Goal: Task Accomplishment & Management: Manage account settings

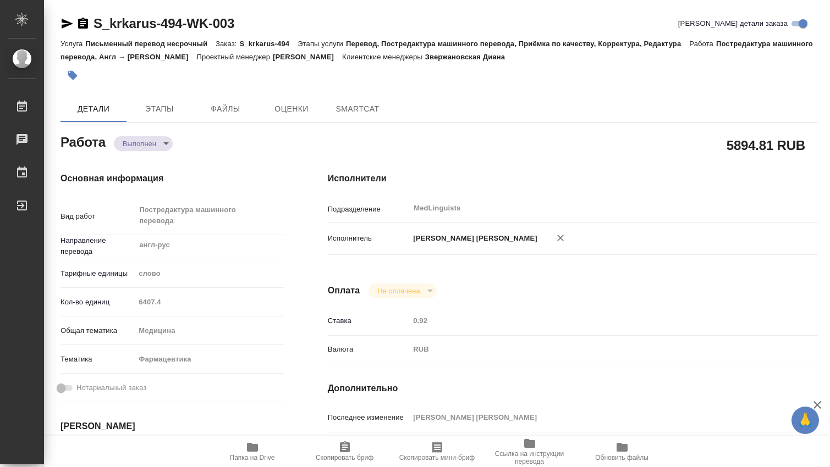
type textarea "x"
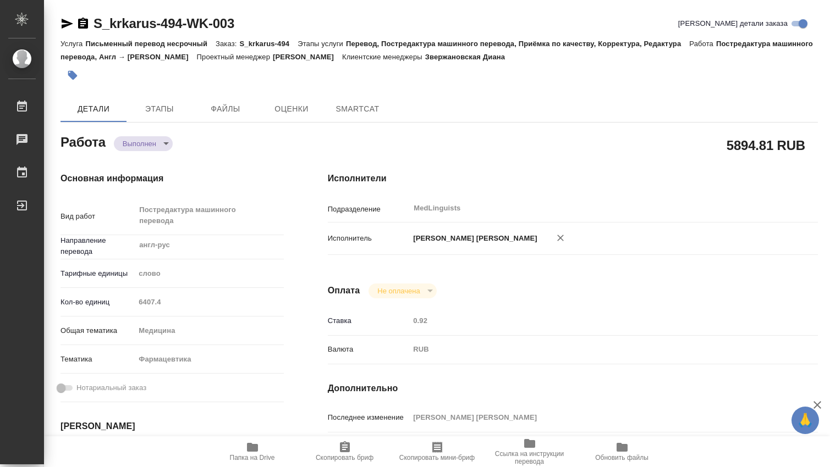
type textarea "x"
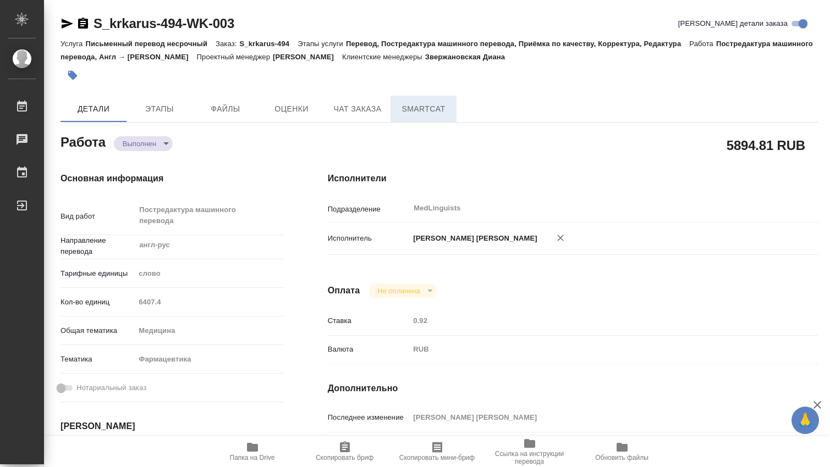
click at [440, 108] on span "SmartCat" at bounding box center [423, 109] width 53 height 14
type textarea "x"
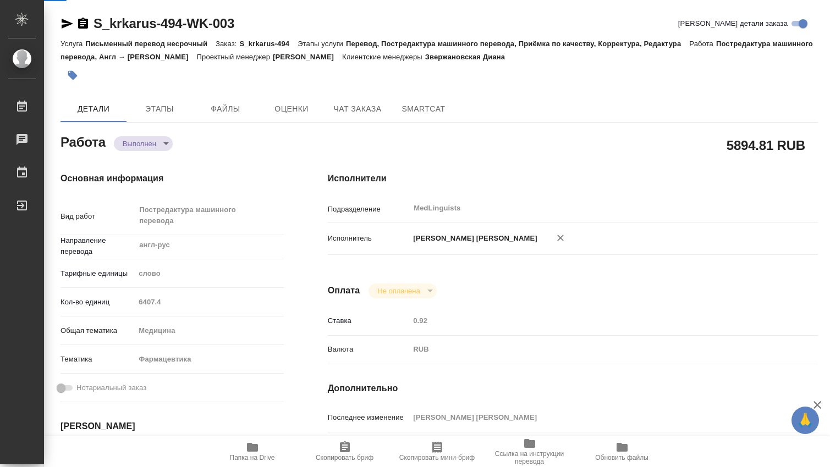
type textarea "x"
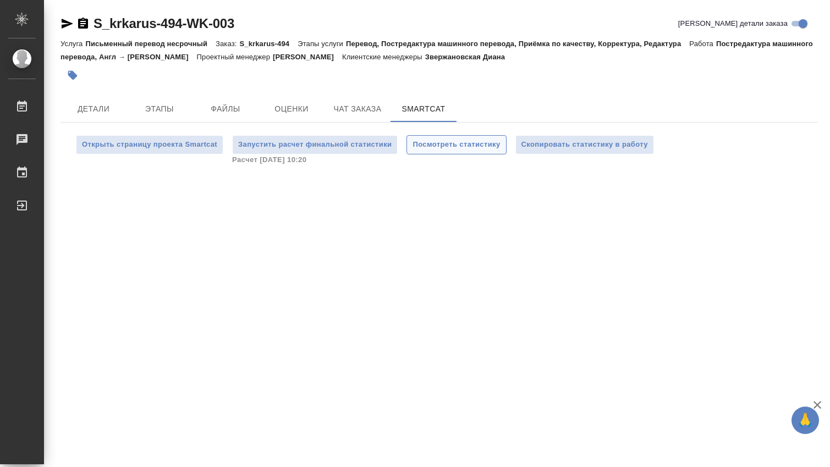
click at [467, 149] on span "Посмотреть статистику" at bounding box center [455, 145] width 87 height 13
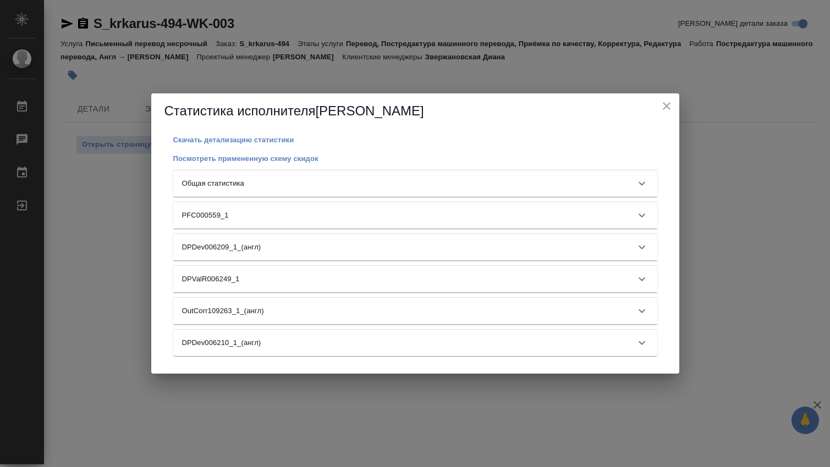
click at [644, 184] on icon at bounding box center [641, 183] width 13 height 13
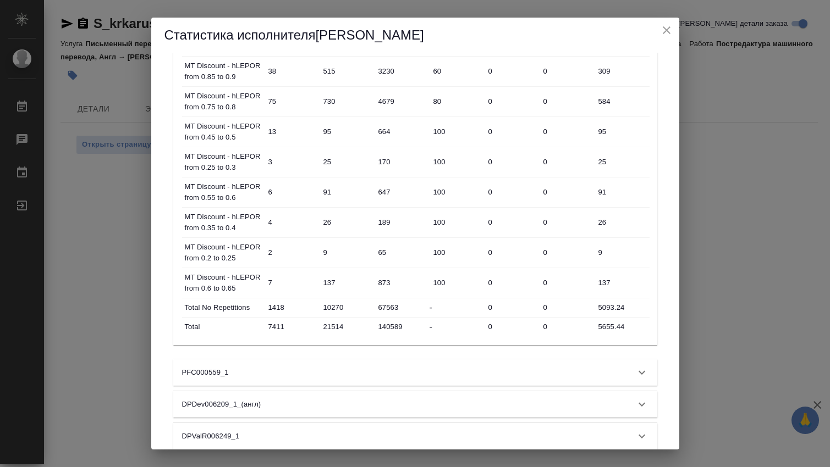
scroll to position [690, 0]
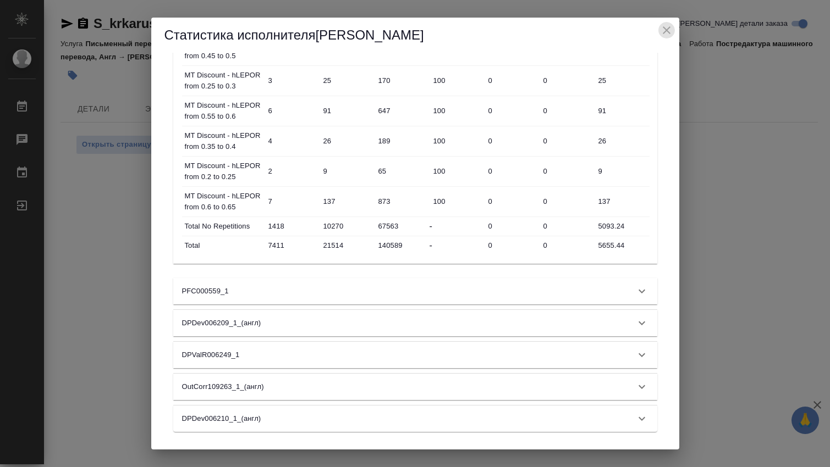
click at [667, 32] on icon "close" at bounding box center [666, 30] width 13 height 13
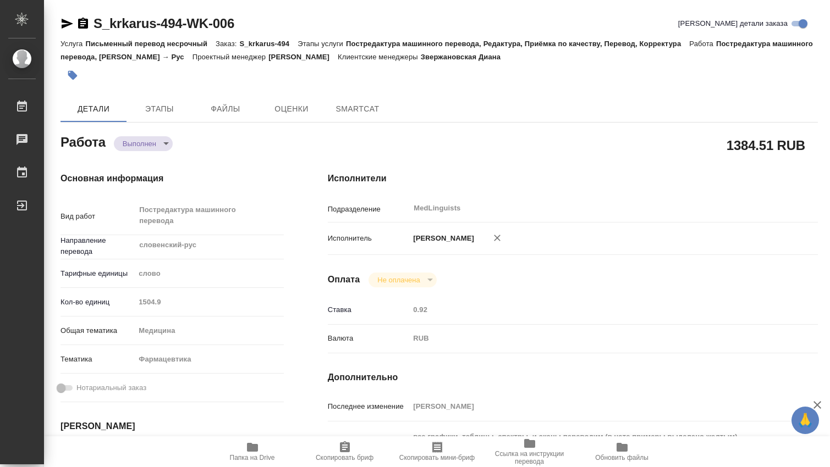
type textarea "x"
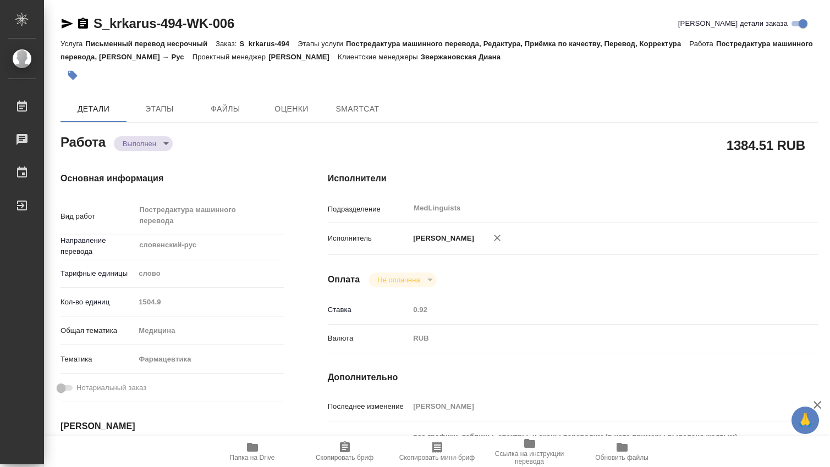
type textarea "x"
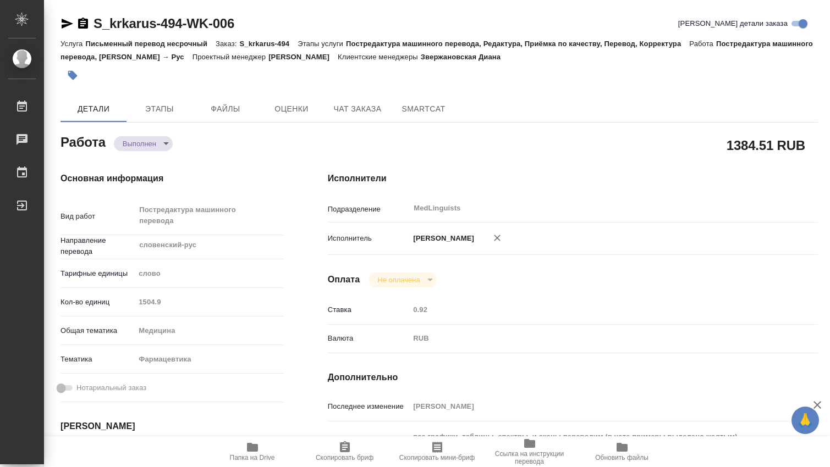
type textarea "x"
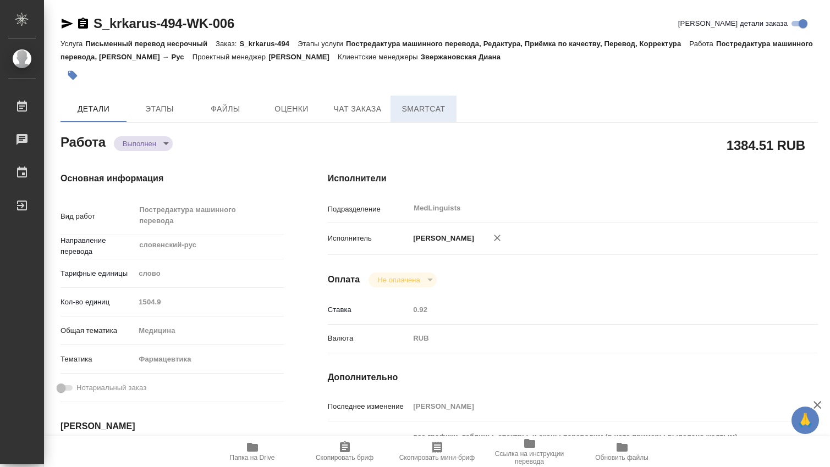
click at [436, 101] on button "SmartCat" at bounding box center [423, 109] width 66 height 26
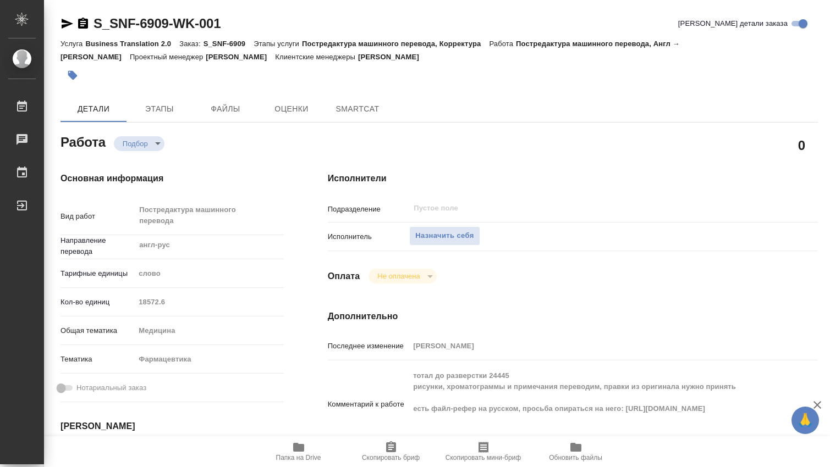
type textarea "x"
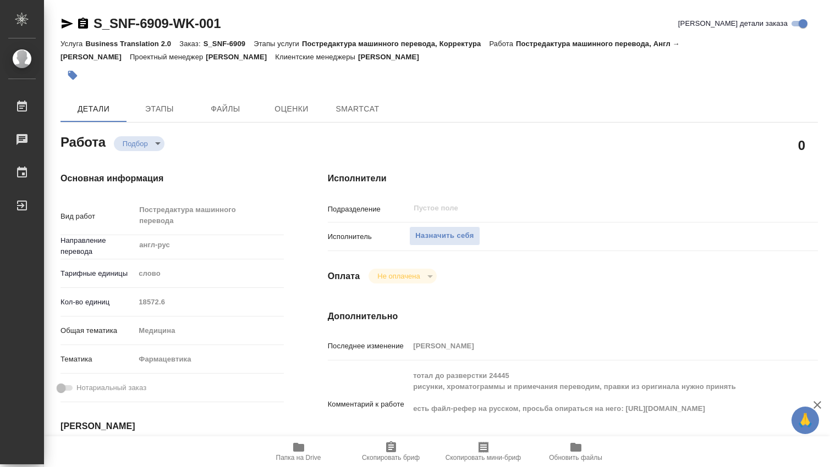
type textarea "x"
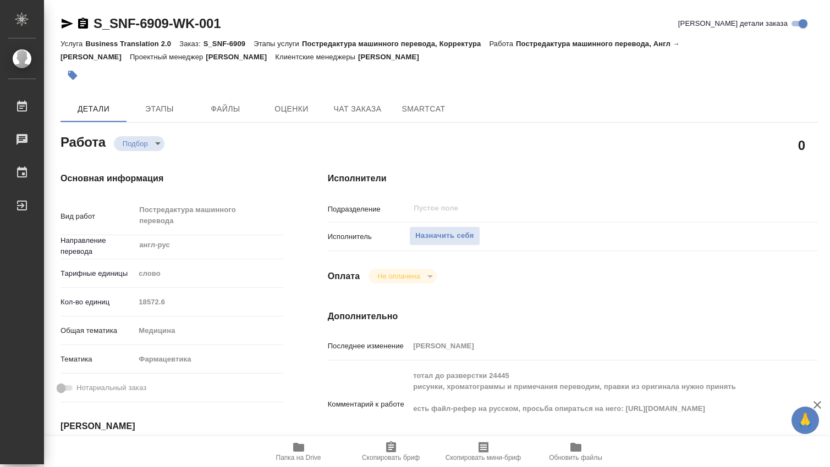
type textarea "x"
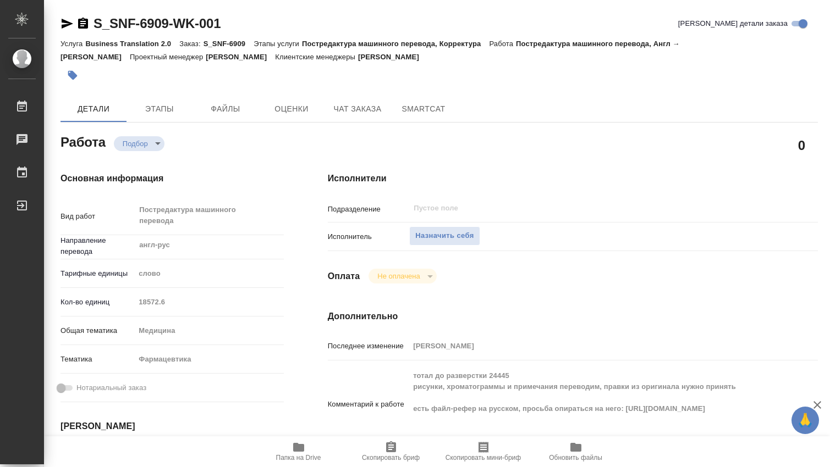
type textarea "x"
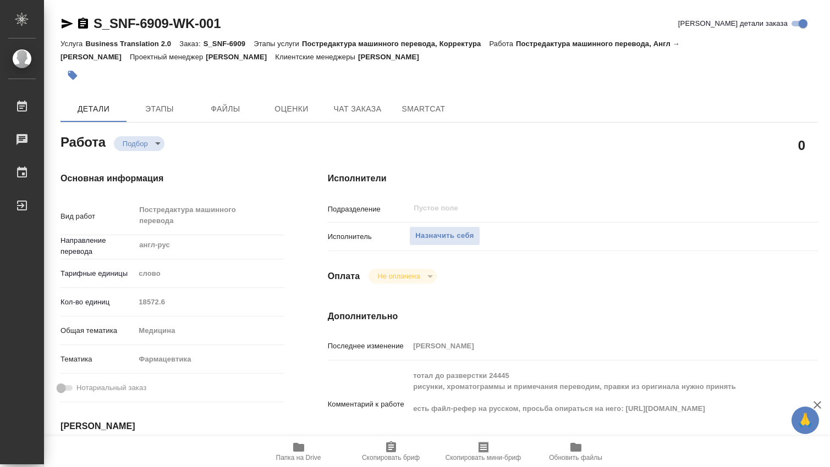
scroll to position [183, 0]
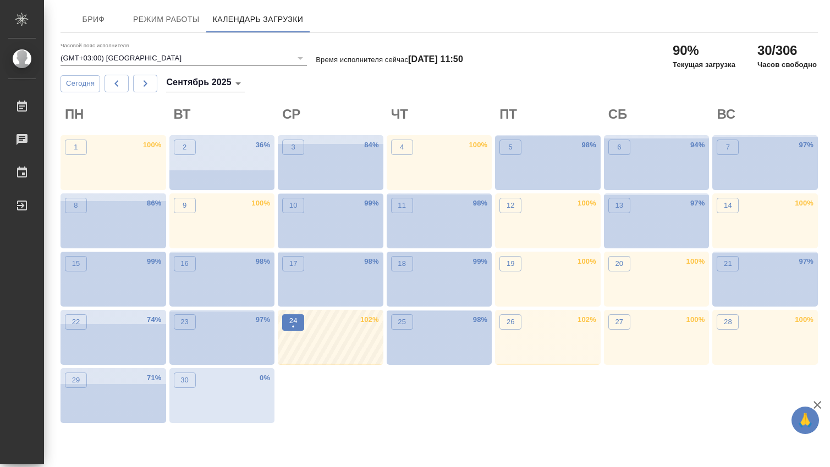
click at [291, 326] on p "•" at bounding box center [293, 327] width 8 height 11
click at [108, 321] on div "22 74 %" at bounding box center [113, 337] width 106 height 55
click at [189, 322] on span "23" at bounding box center [184, 322] width 11 height 11
click at [75, 324] on p "22" at bounding box center [76, 322] width 8 height 11
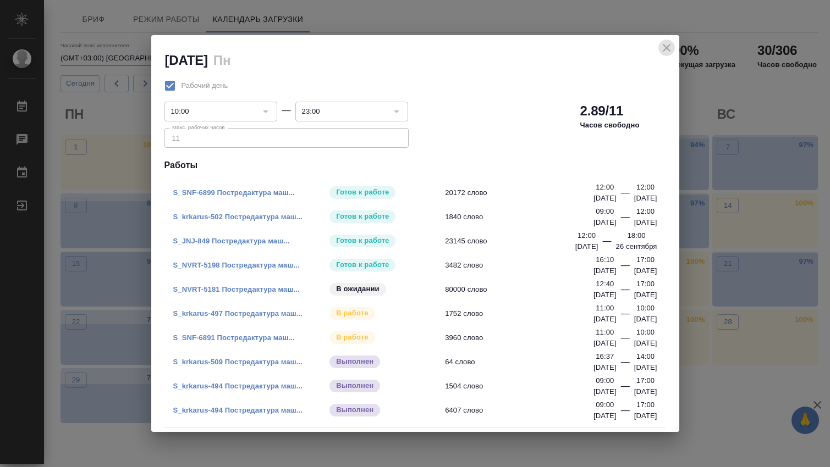
click at [665, 47] on icon "close" at bounding box center [667, 48] width 8 height 8
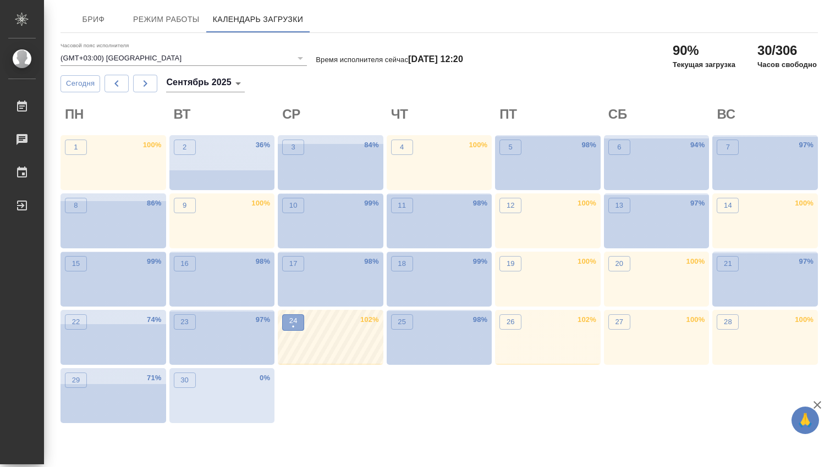
click at [287, 327] on button "24 •" at bounding box center [293, 323] width 22 height 16
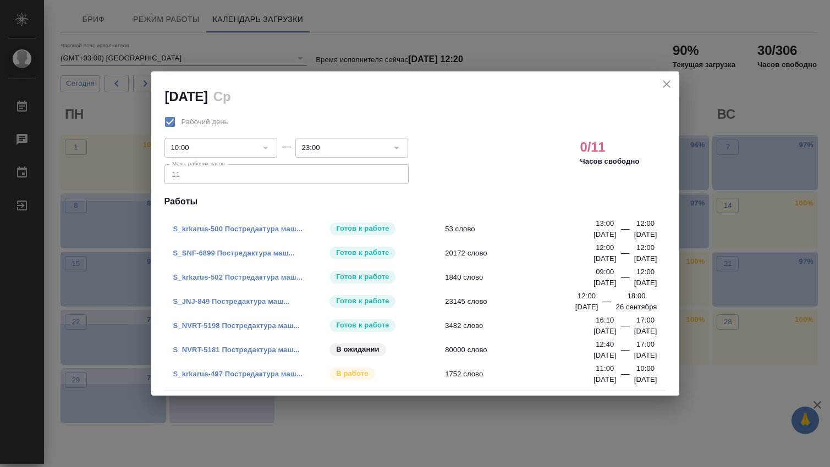
click at [276, 278] on link "S_krkarus-502 Постредактура маш..." at bounding box center [237, 277] width 129 height 8
click at [265, 228] on link "S_krkarus-500 Постредактура маш..." at bounding box center [237, 229] width 129 height 8
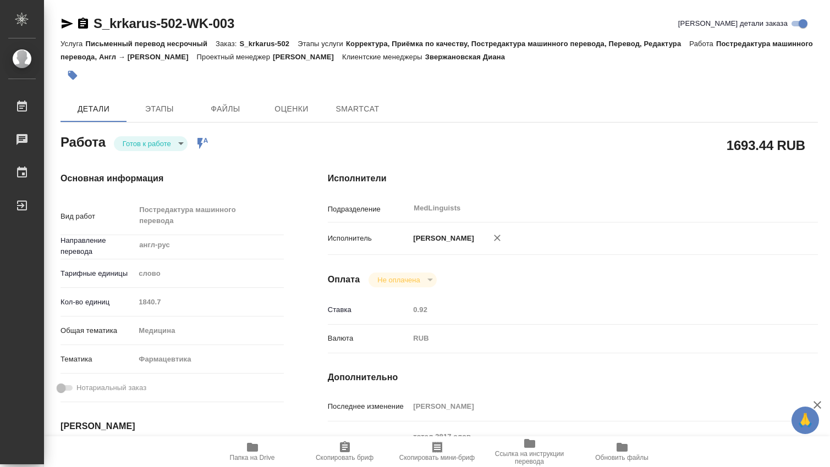
type textarea "x"
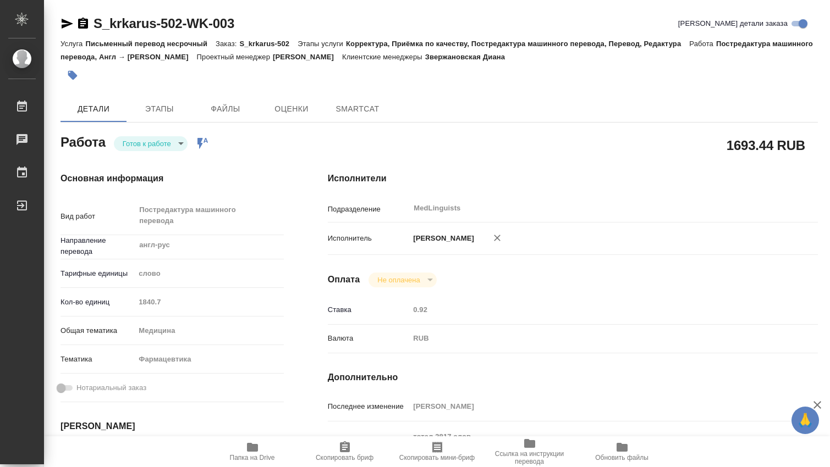
type textarea "x"
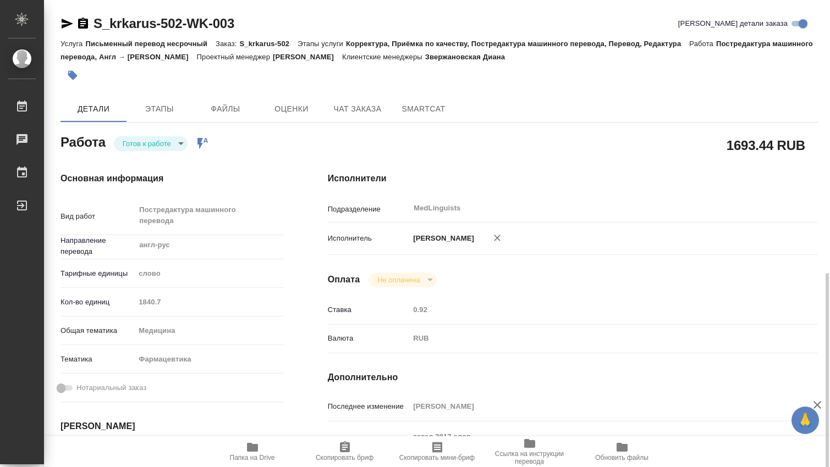
scroll to position [183, 0]
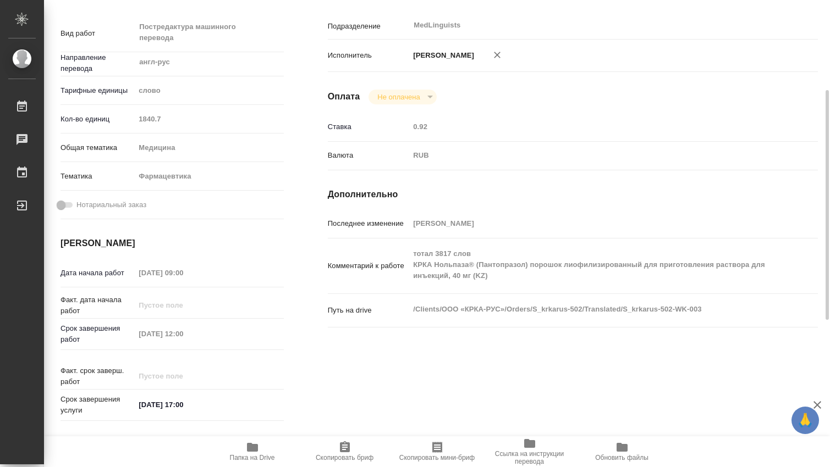
type textarea "x"
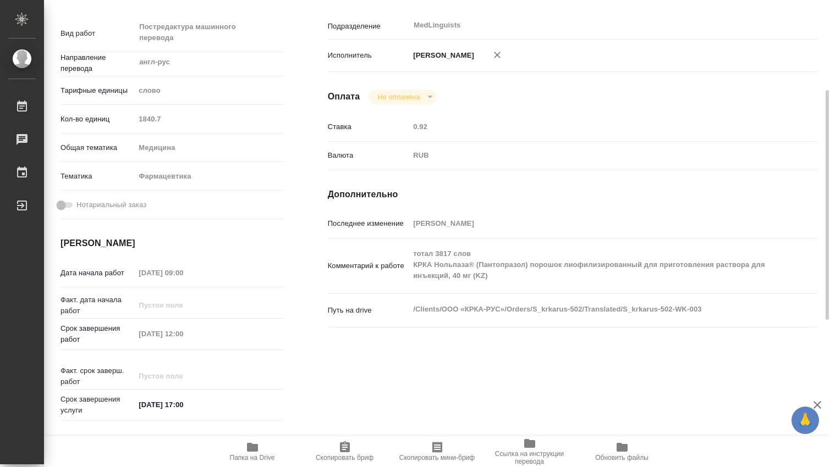
type textarea "x"
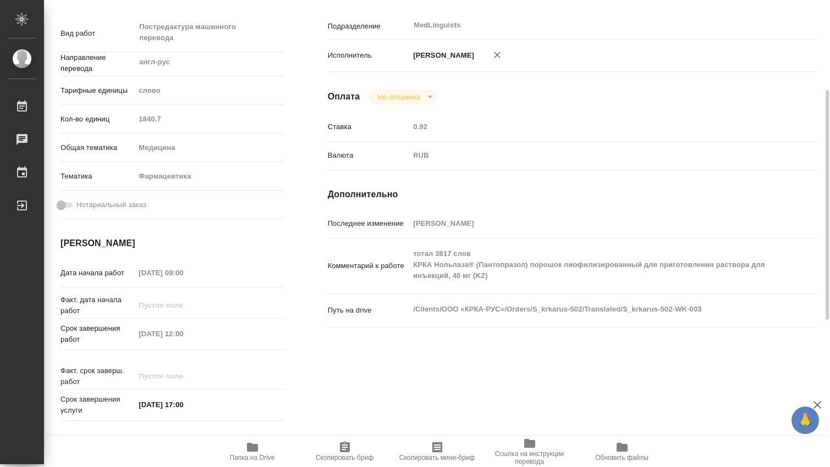
scroll to position [0, 0]
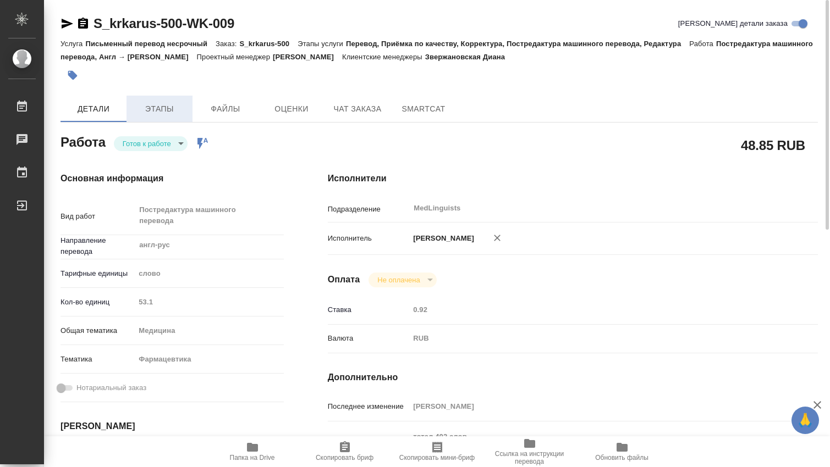
click at [172, 114] on span "Этапы" at bounding box center [159, 109] width 53 height 14
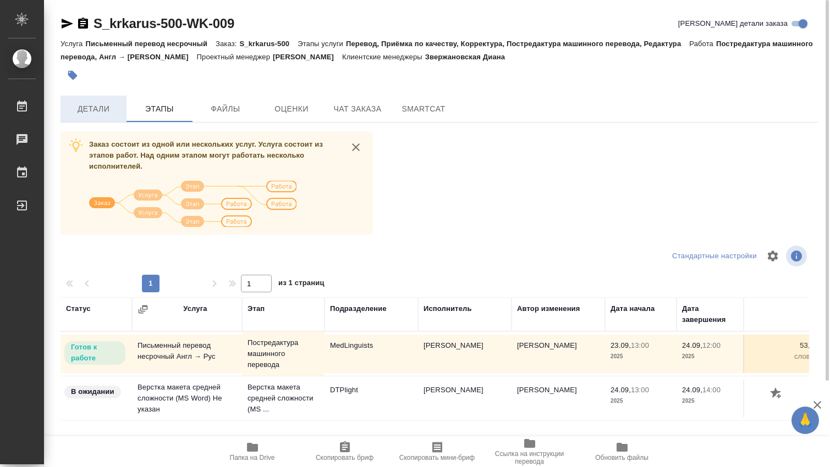
click at [89, 115] on span "Детали" at bounding box center [93, 109] width 53 height 14
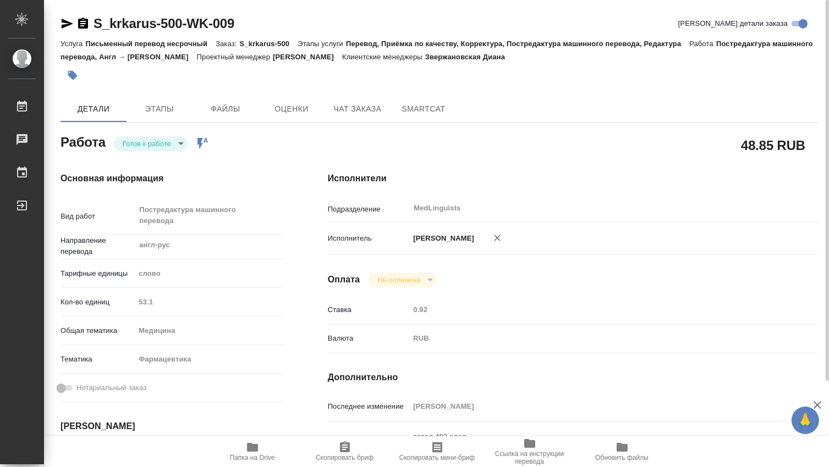
type textarea "x"
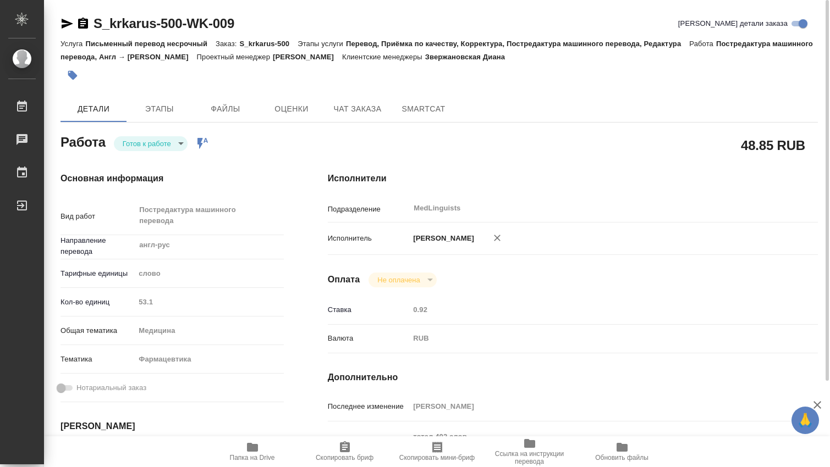
type textarea "x"
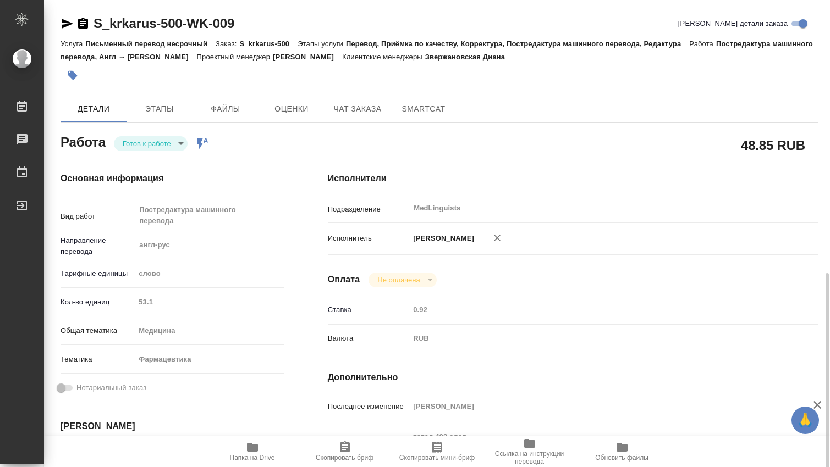
scroll to position [366, 0]
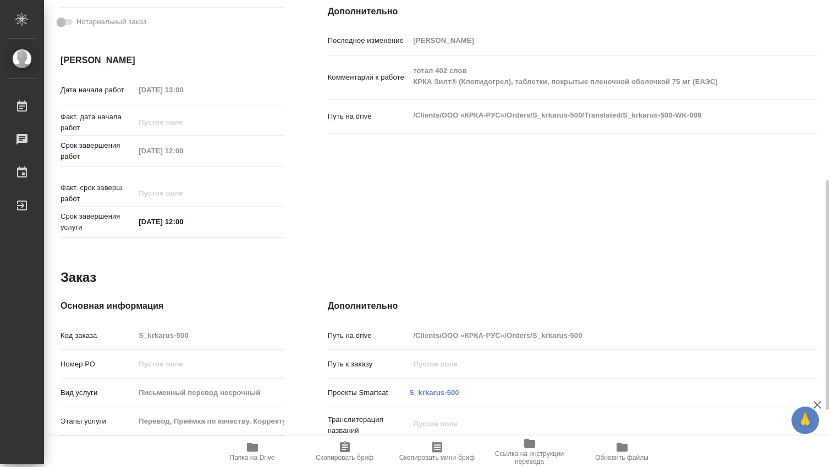
type textarea "x"
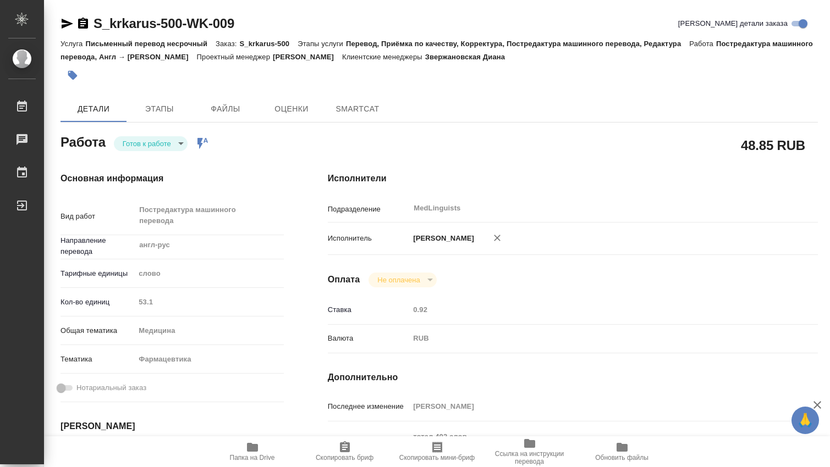
type textarea "x"
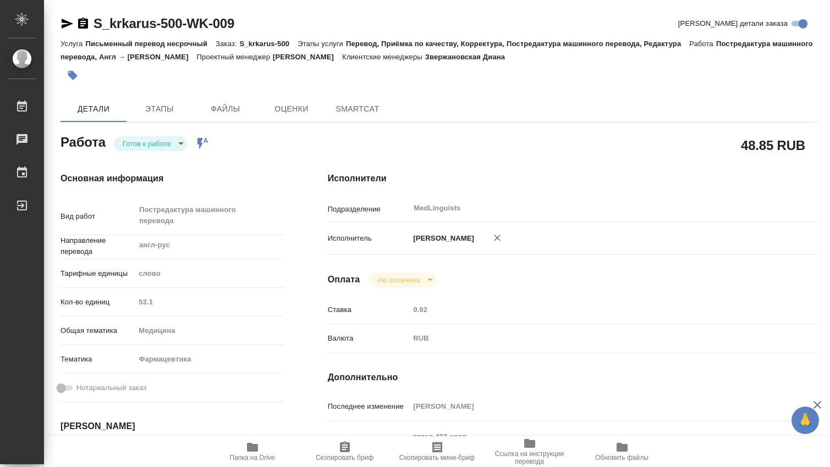
type textarea "x"
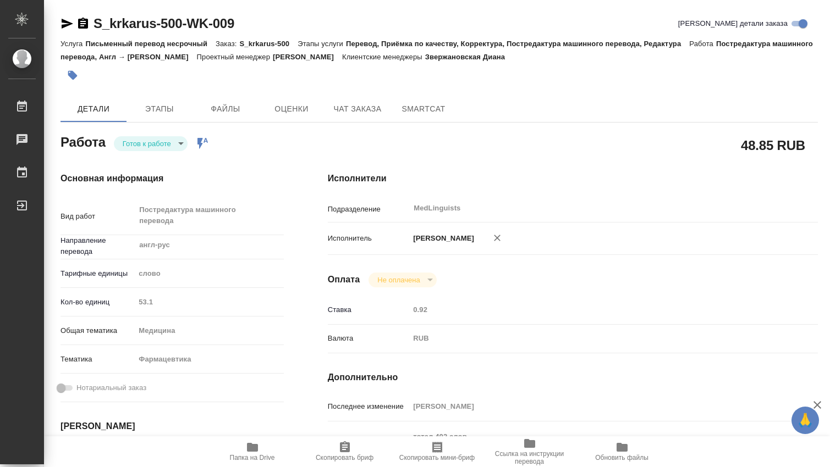
type textarea "x"
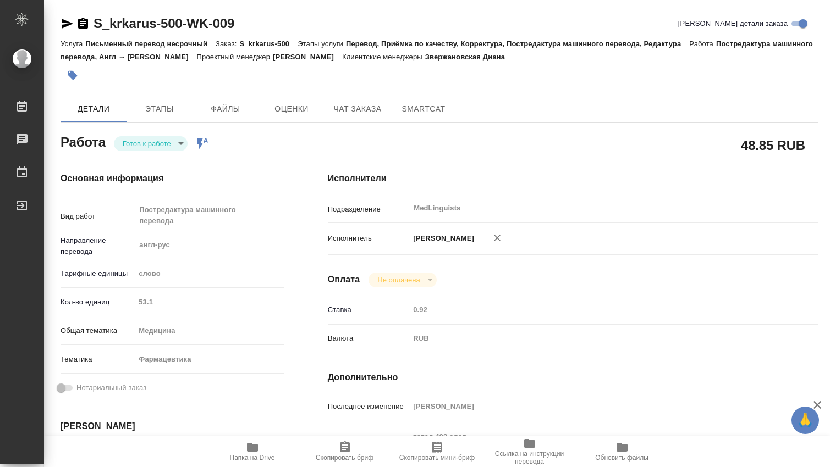
type textarea "x"
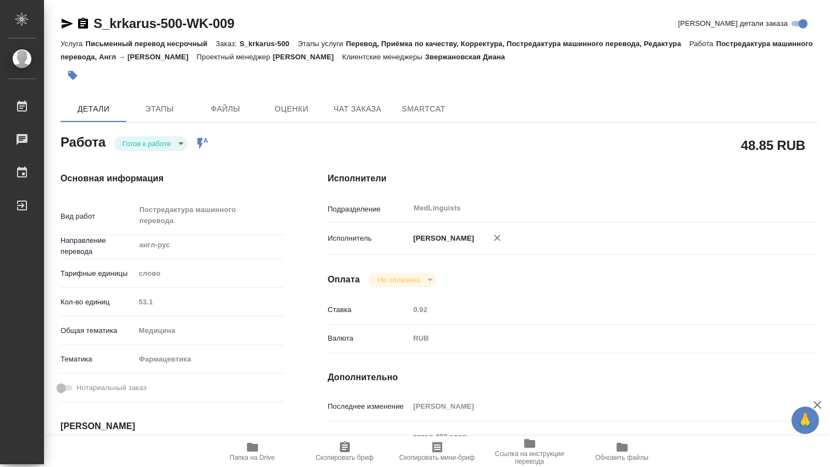
click at [251, 448] on icon "button" at bounding box center [252, 447] width 11 height 9
click at [252, 457] on span "Папка на Drive" at bounding box center [252, 458] width 45 height 8
click at [179, 143] on body "🙏 .cls-1 fill:#fff; AWATERA [PERSON_NAME] 0 Чаты График Выйти S_krkarus-500-WK-…" at bounding box center [415, 233] width 830 height 467
click at [147, 146] on button "В работе" at bounding box center [141, 143] width 36 height 12
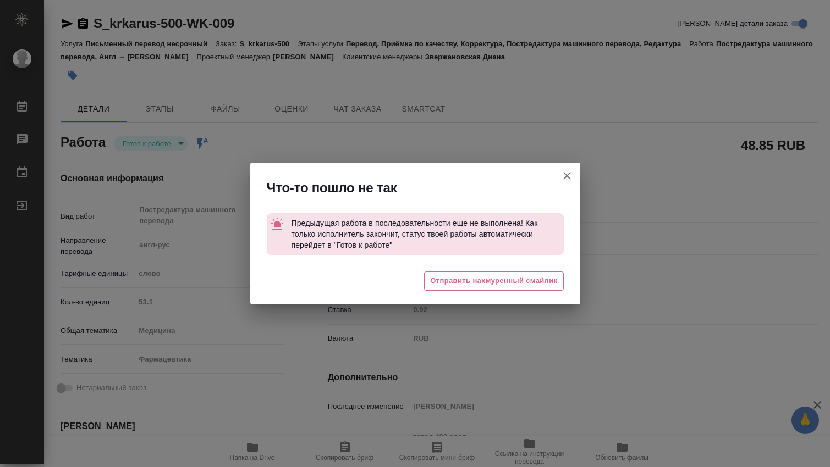
type textarea "x"
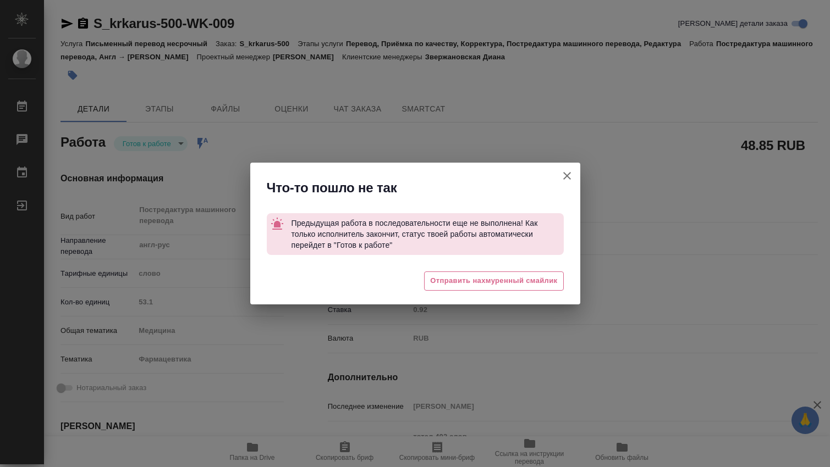
type textarea "x"
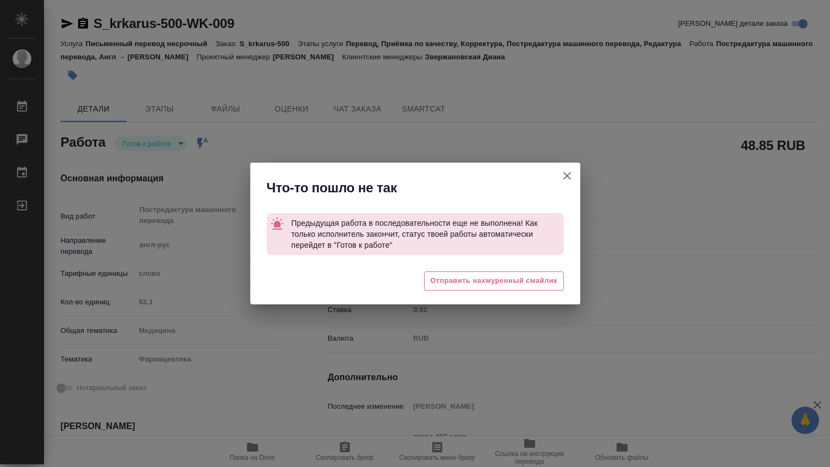
type textarea "x"
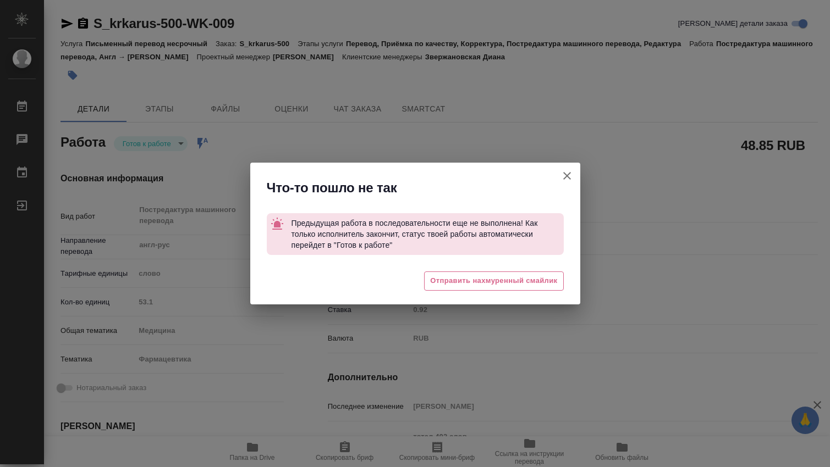
click at [568, 173] on icon "button" at bounding box center [566, 175] width 13 height 13
type textarea "x"
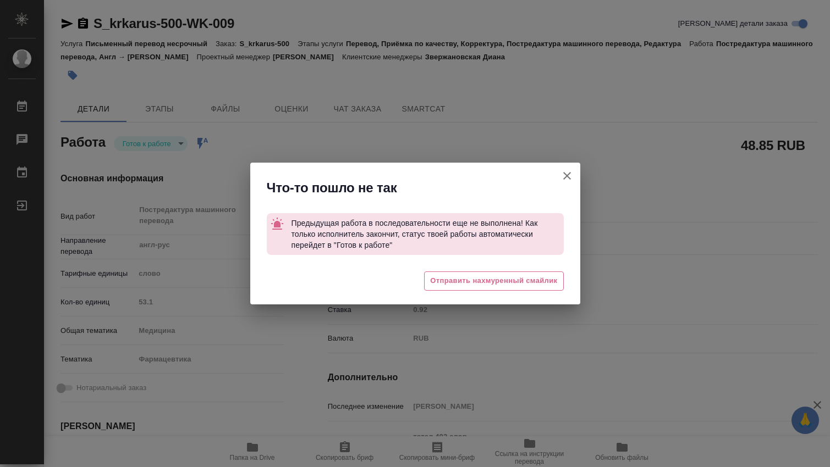
type textarea "x"
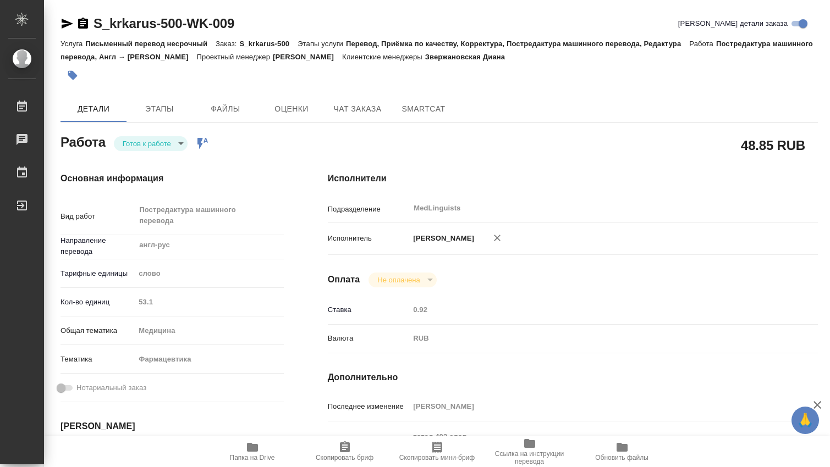
click at [182, 141] on body "🙏 .cls-1 fill:#fff; AWATERA [PERSON_NAME] 0 Чаты График Выйти S_krkarus-500-WK-…" at bounding box center [415, 233] width 830 height 467
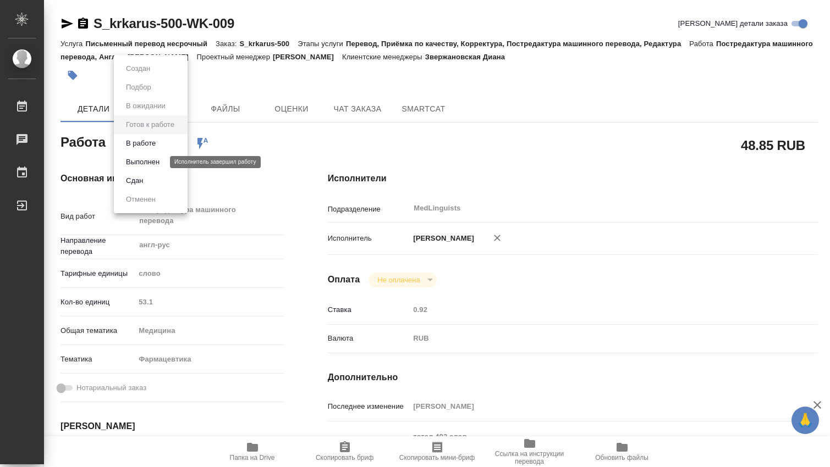
click at [155, 160] on button "Выполнен" at bounding box center [143, 162] width 40 height 12
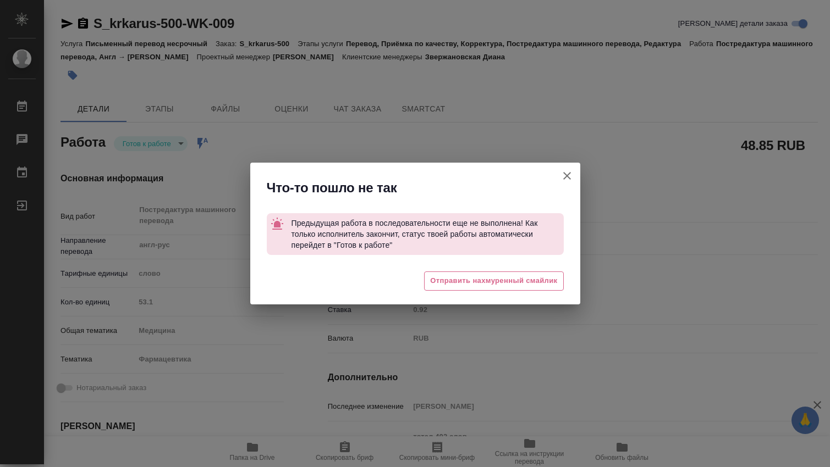
type textarea "x"
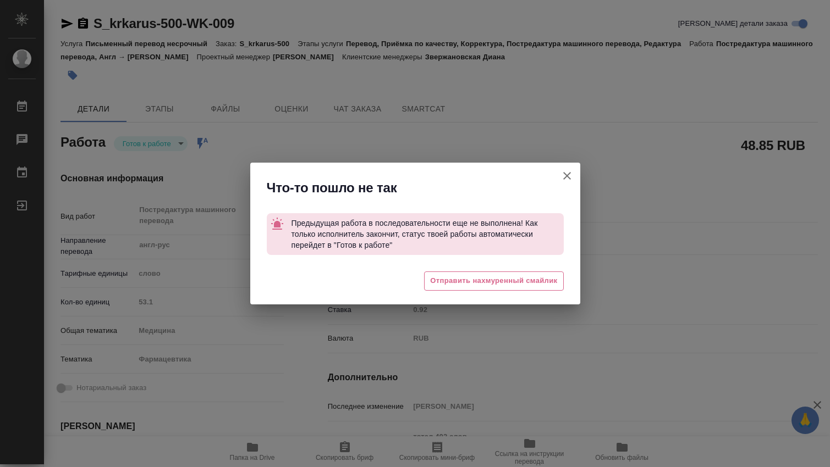
type textarea "x"
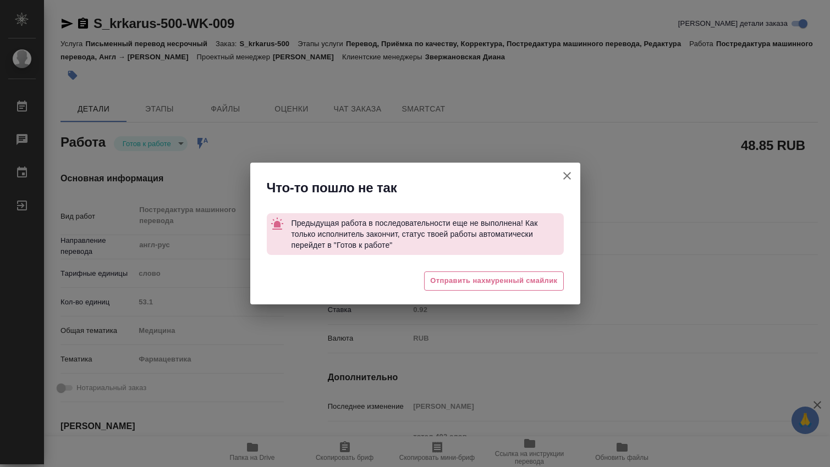
type textarea "x"
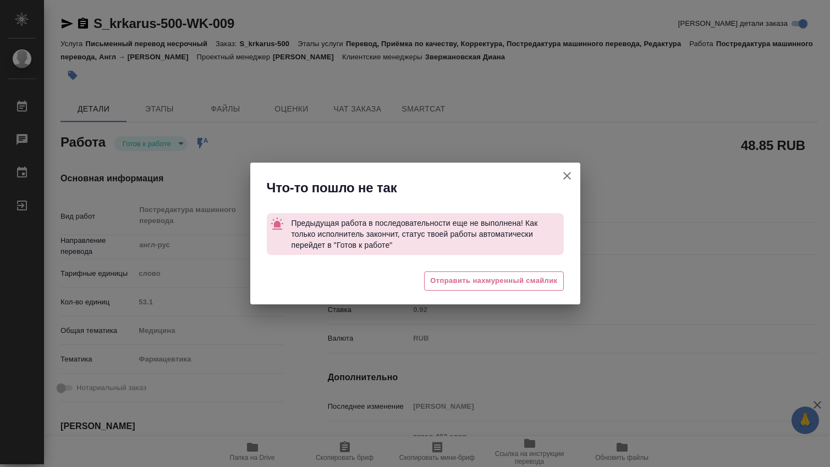
click at [564, 174] on icon "button" at bounding box center [566, 175] width 13 height 13
type textarea "x"
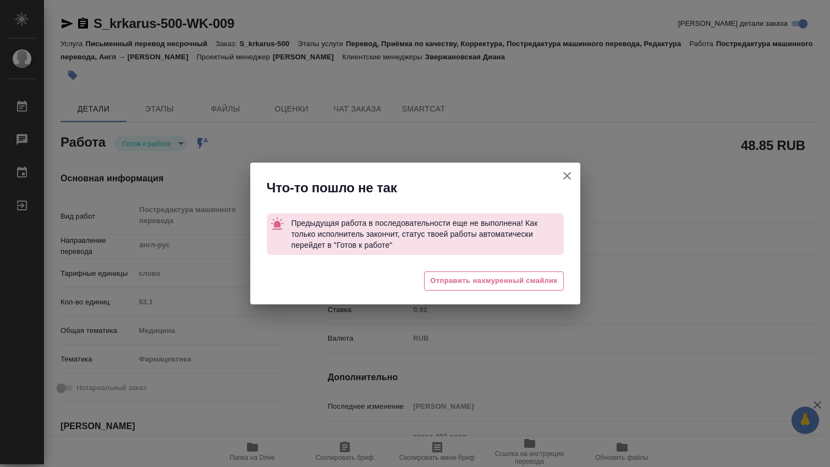
type textarea "x"
